Goal: Check status: Check status

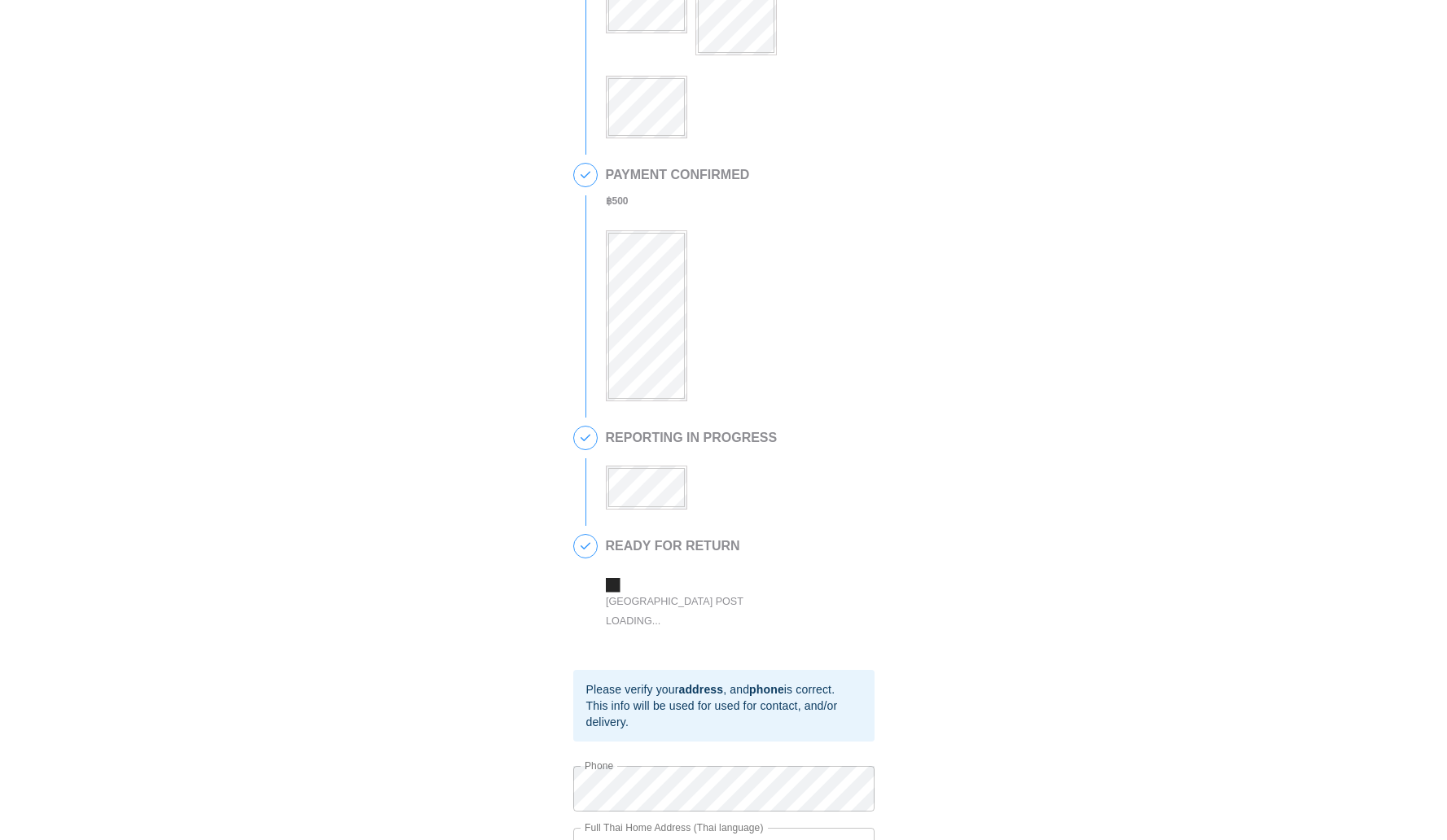
scroll to position [239, 0]
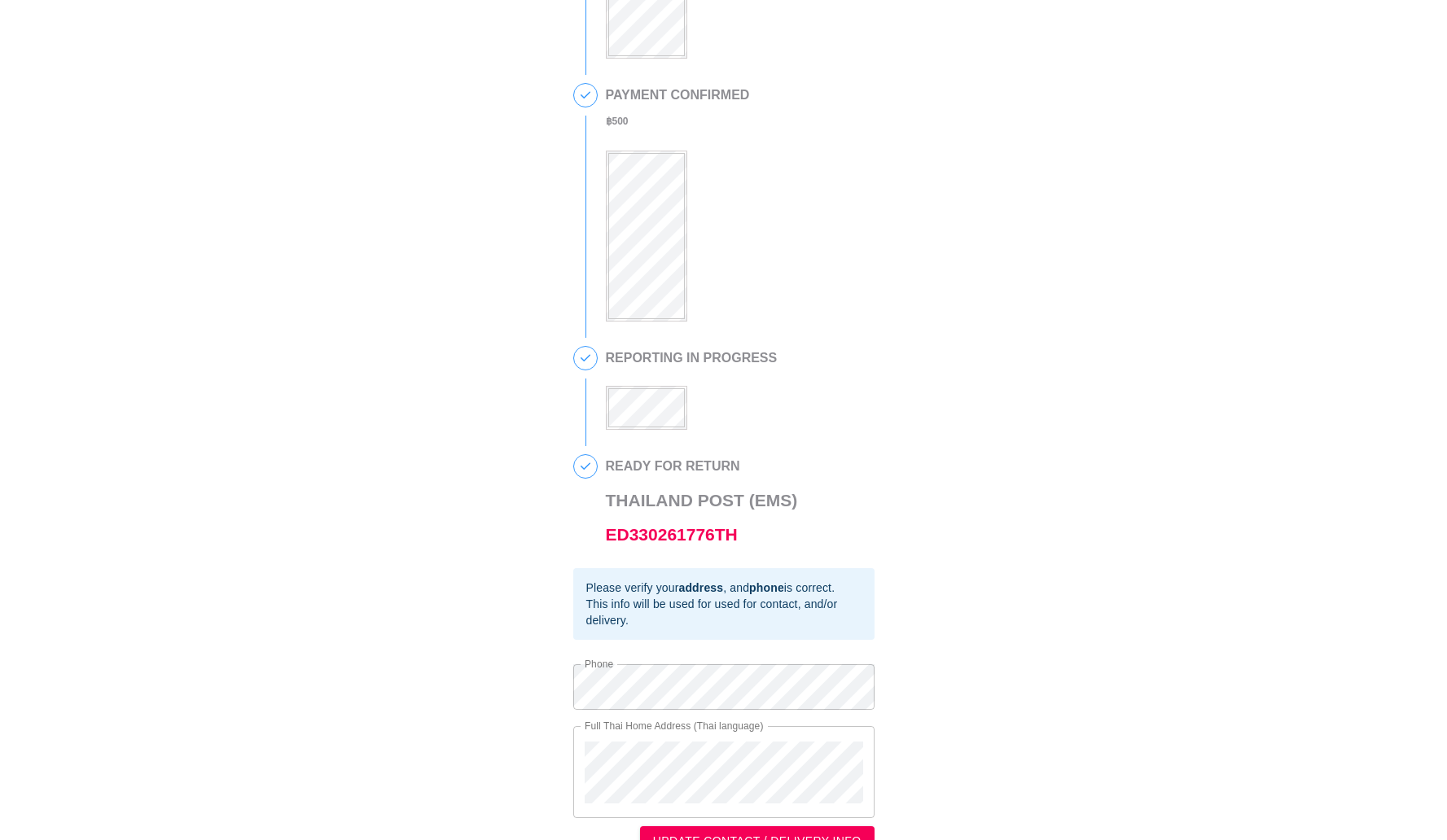
click at [679, 435] on div "3 REPORTING IN PROGRESS" at bounding box center [724, 397] width 302 height 101
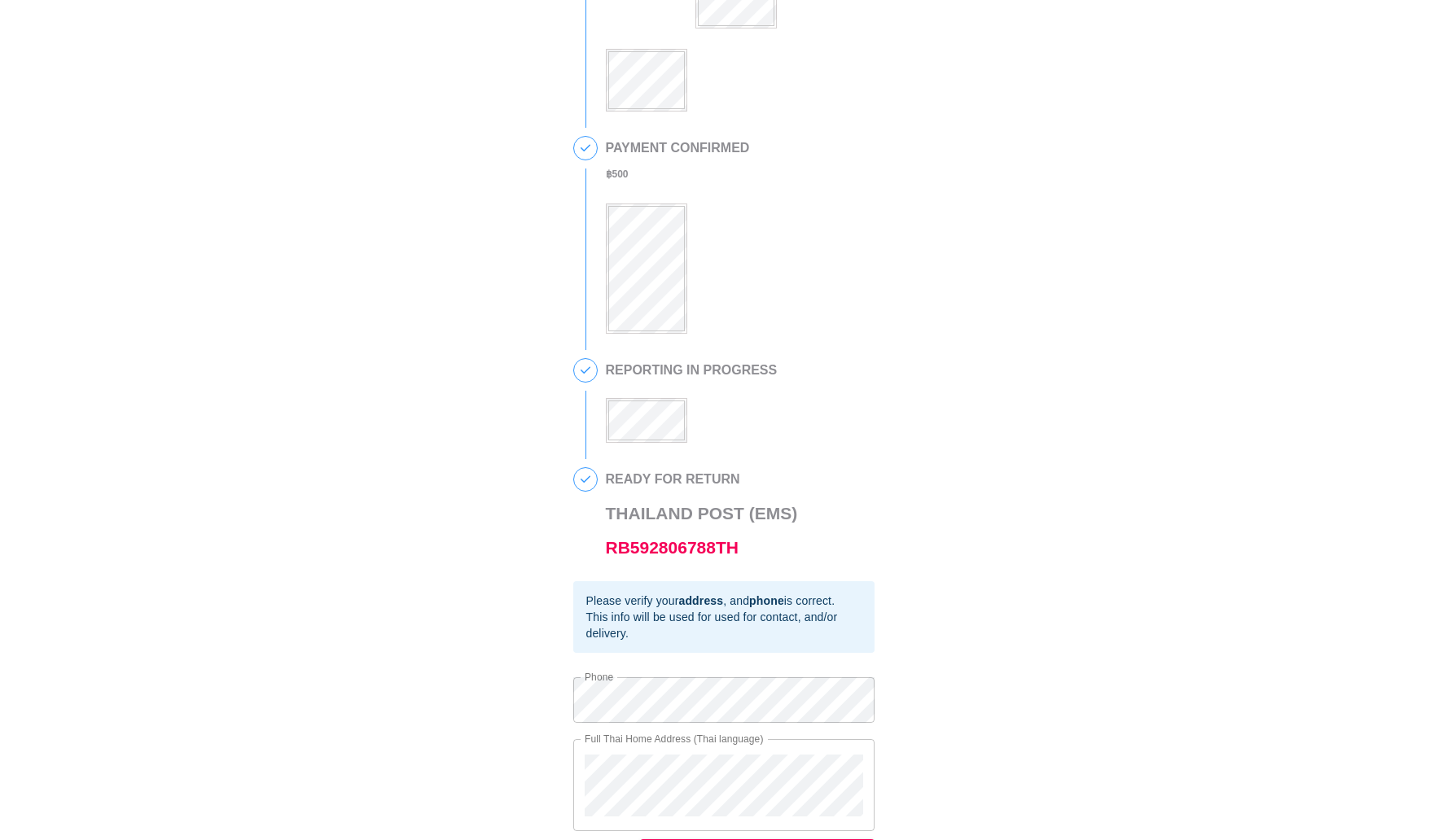
scroll to position [234, 0]
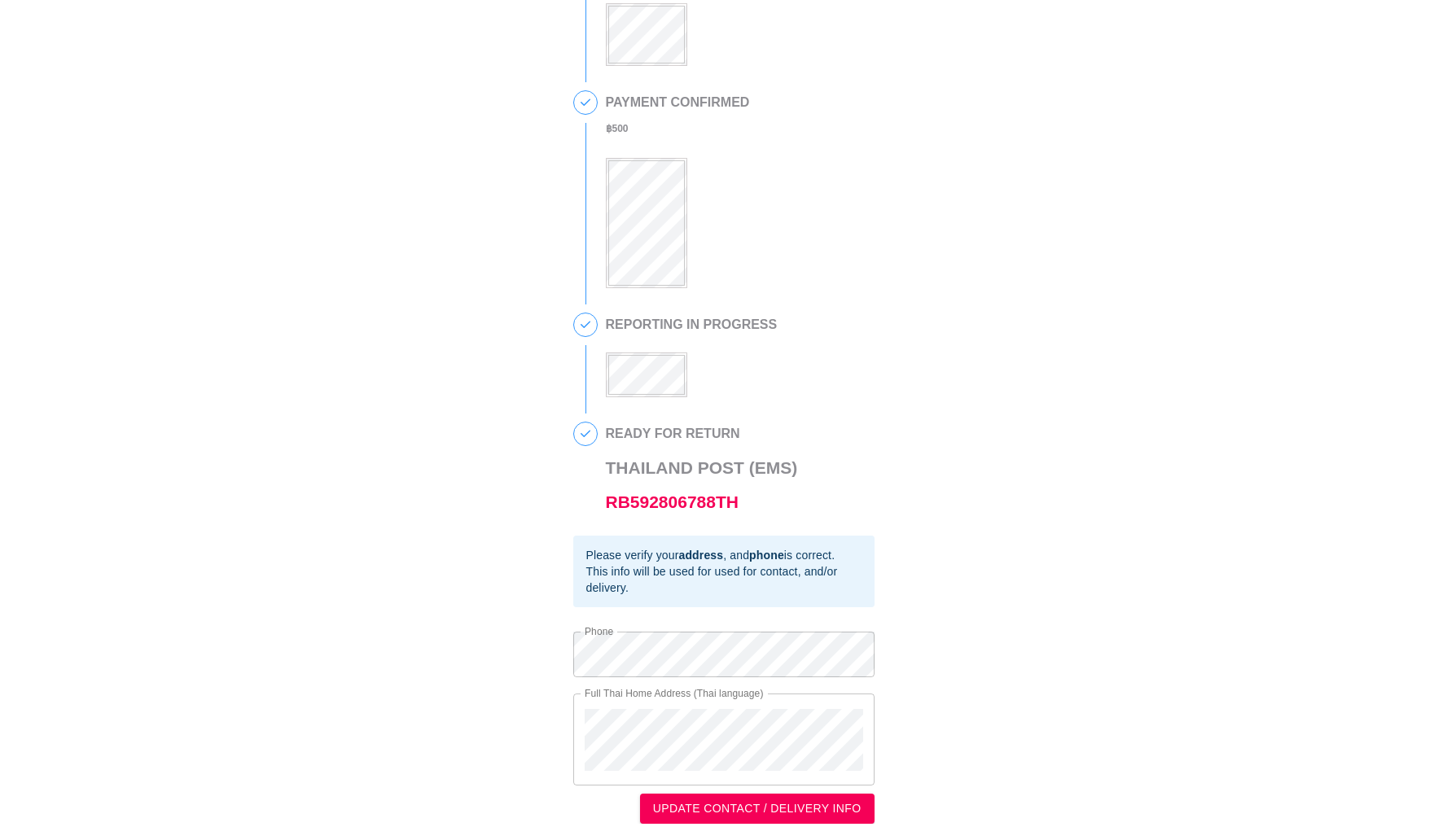
click at [661, 397] on div "3 REPORTING IN PROGRESS" at bounding box center [724, 363] width 302 height 101
click at [583, 432] on span "4" at bounding box center [585, 434] width 23 height 23
